Goal: Transaction & Acquisition: Purchase product/service

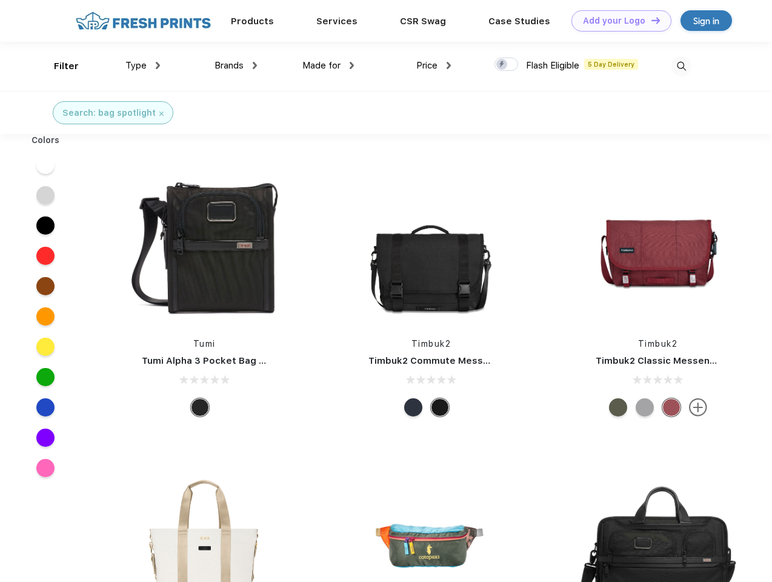
click at [617, 21] on link "Add your Logo Design Tool" at bounding box center [621, 20] width 100 height 21
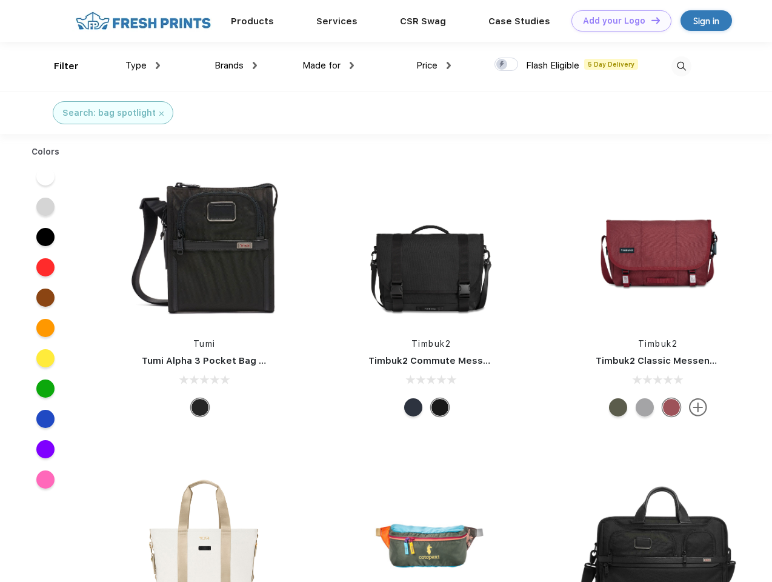
click at [0, 0] on div "Design Tool" at bounding box center [0, 0] width 0 height 0
click at [650, 20] on link "Add your Logo Design Tool" at bounding box center [621, 20] width 100 height 21
click at [58, 66] on div "Filter" at bounding box center [66, 66] width 25 height 14
click at [143, 65] on span "Type" at bounding box center [135, 65] width 21 height 11
click at [236, 65] on span "Brands" at bounding box center [228, 65] width 29 height 11
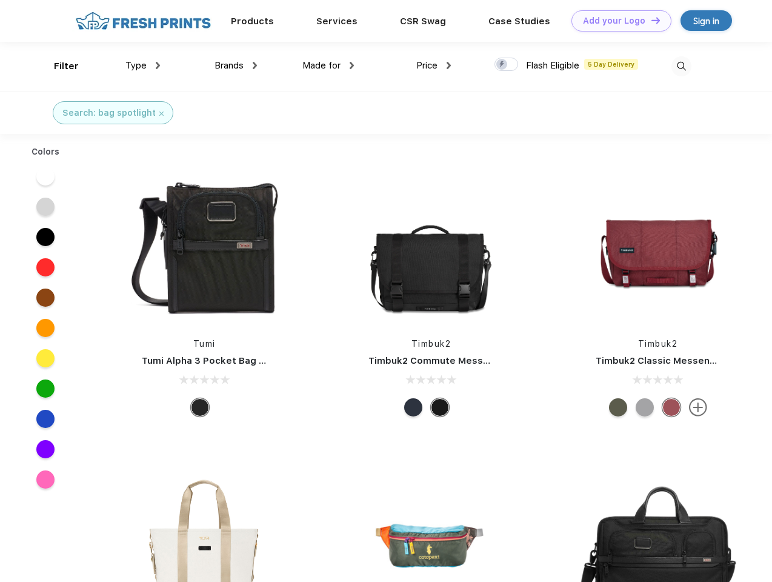
click at [328, 65] on span "Made for" at bounding box center [321, 65] width 38 height 11
click at [434, 65] on span "Price" at bounding box center [426, 65] width 21 height 11
click at [506, 65] on div at bounding box center [506, 64] width 24 height 13
click at [502, 65] on input "checkbox" at bounding box center [498, 61] width 8 height 8
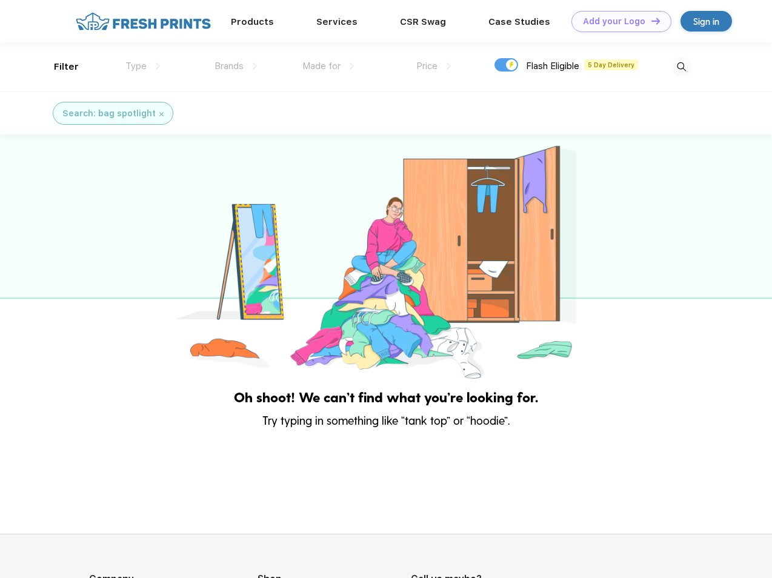
click at [681, 66] on img at bounding box center [681, 67] width 20 height 20
